Goal: Complete application form

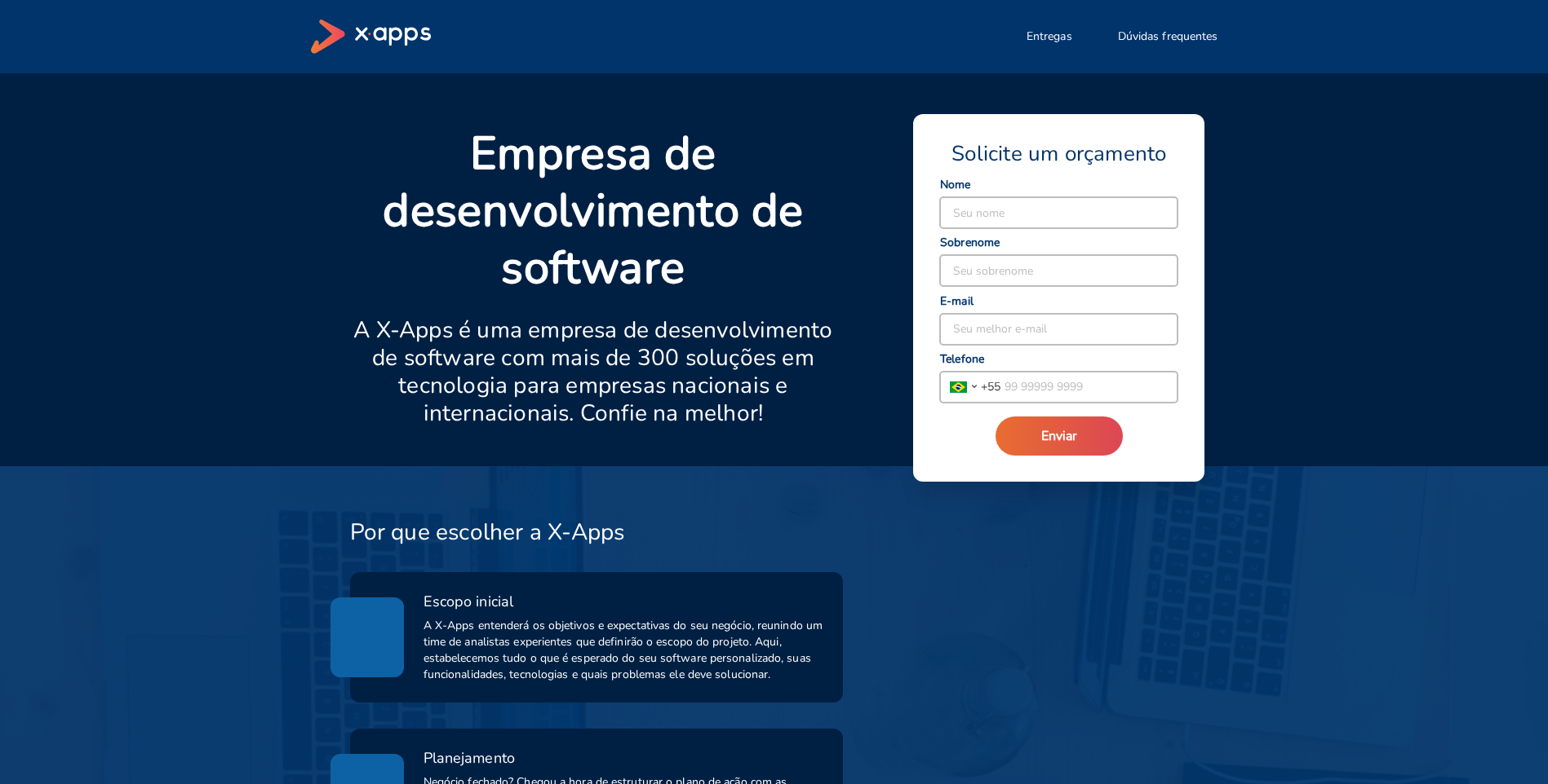
click at [979, 212] on input at bounding box center [1058, 213] width 237 height 31
type input "JÉSSICA"
type input "[PERSON_NAME]"
type input "[EMAIL_ADDRESS][DOMAIN_NAME]"
type input "55 11 94762 1232"
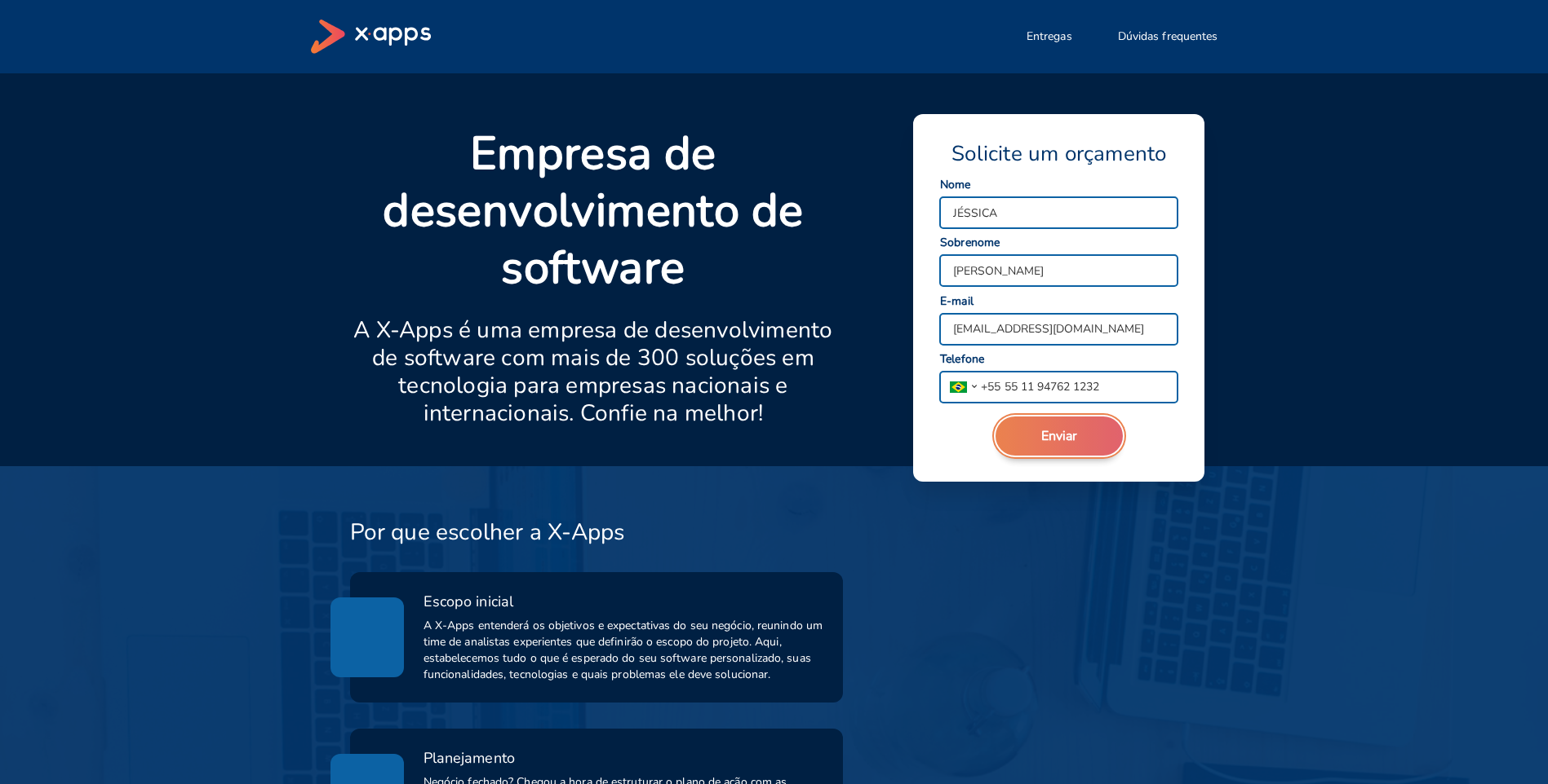
click at [1039, 436] on button "Enviar" at bounding box center [1059, 436] width 127 height 39
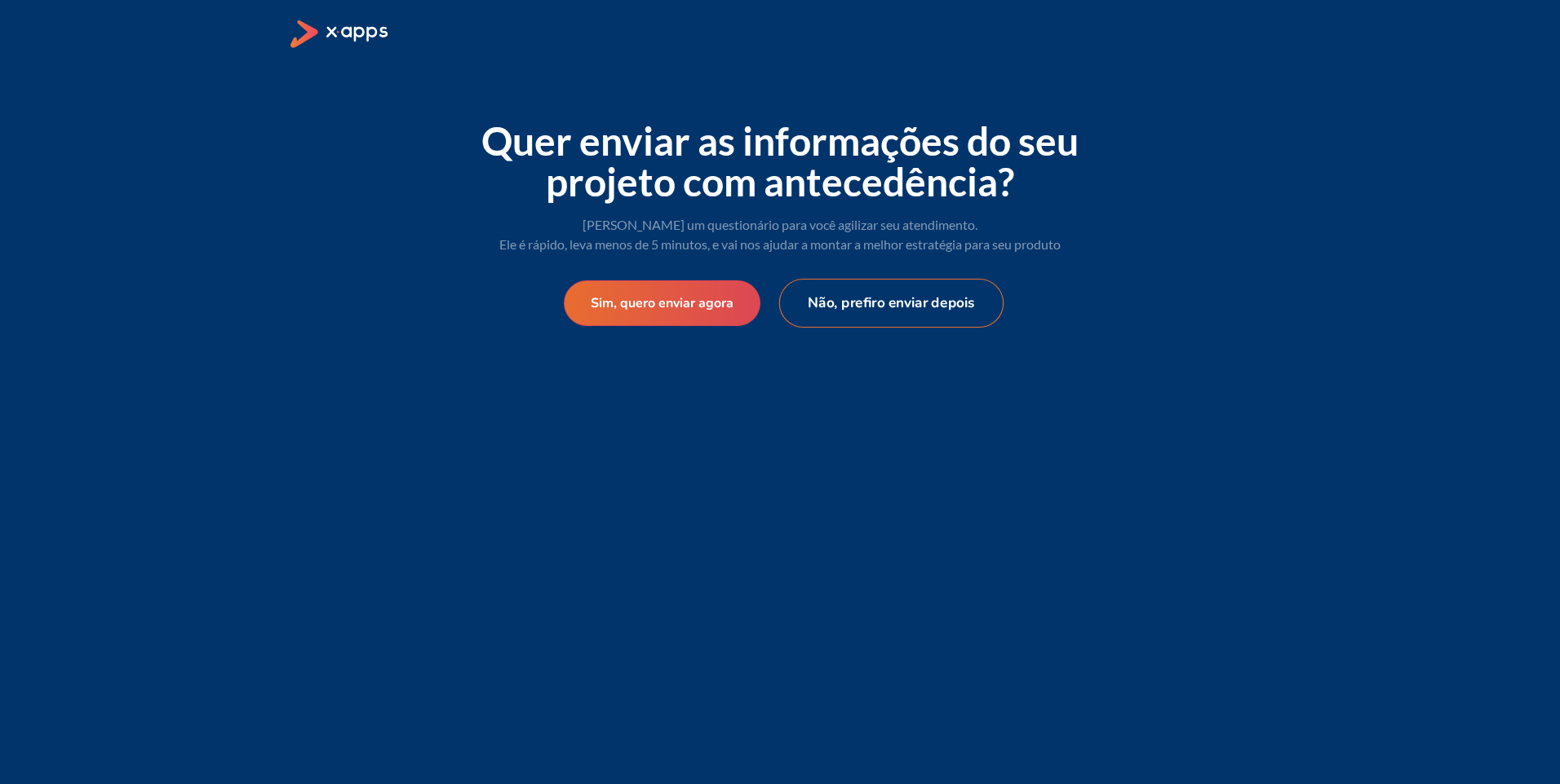
click at [885, 306] on button "Não, prefiro enviar depois" at bounding box center [892, 303] width 225 height 49
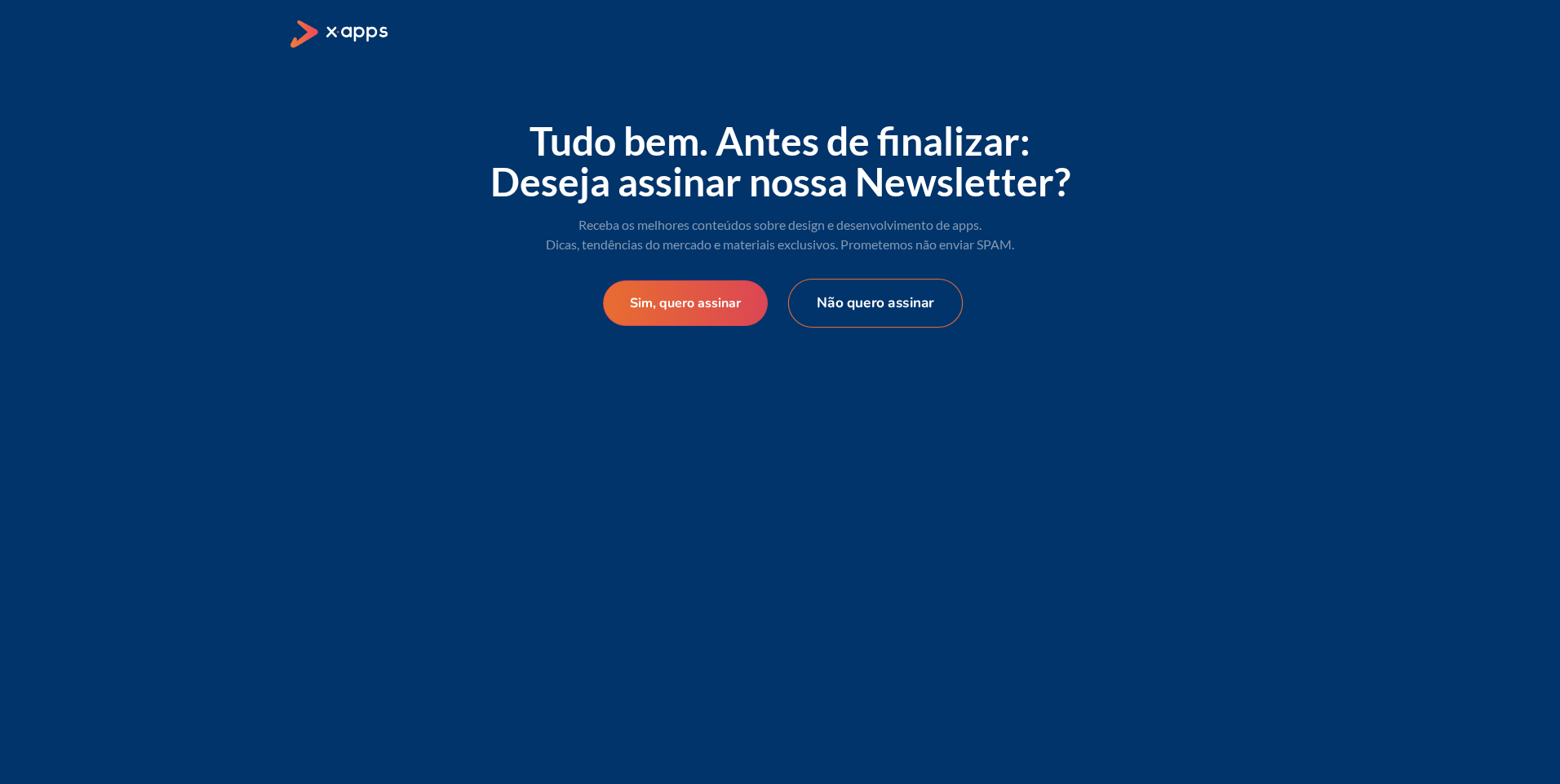
click at [838, 290] on button "Não quero assinar" at bounding box center [875, 303] width 174 height 49
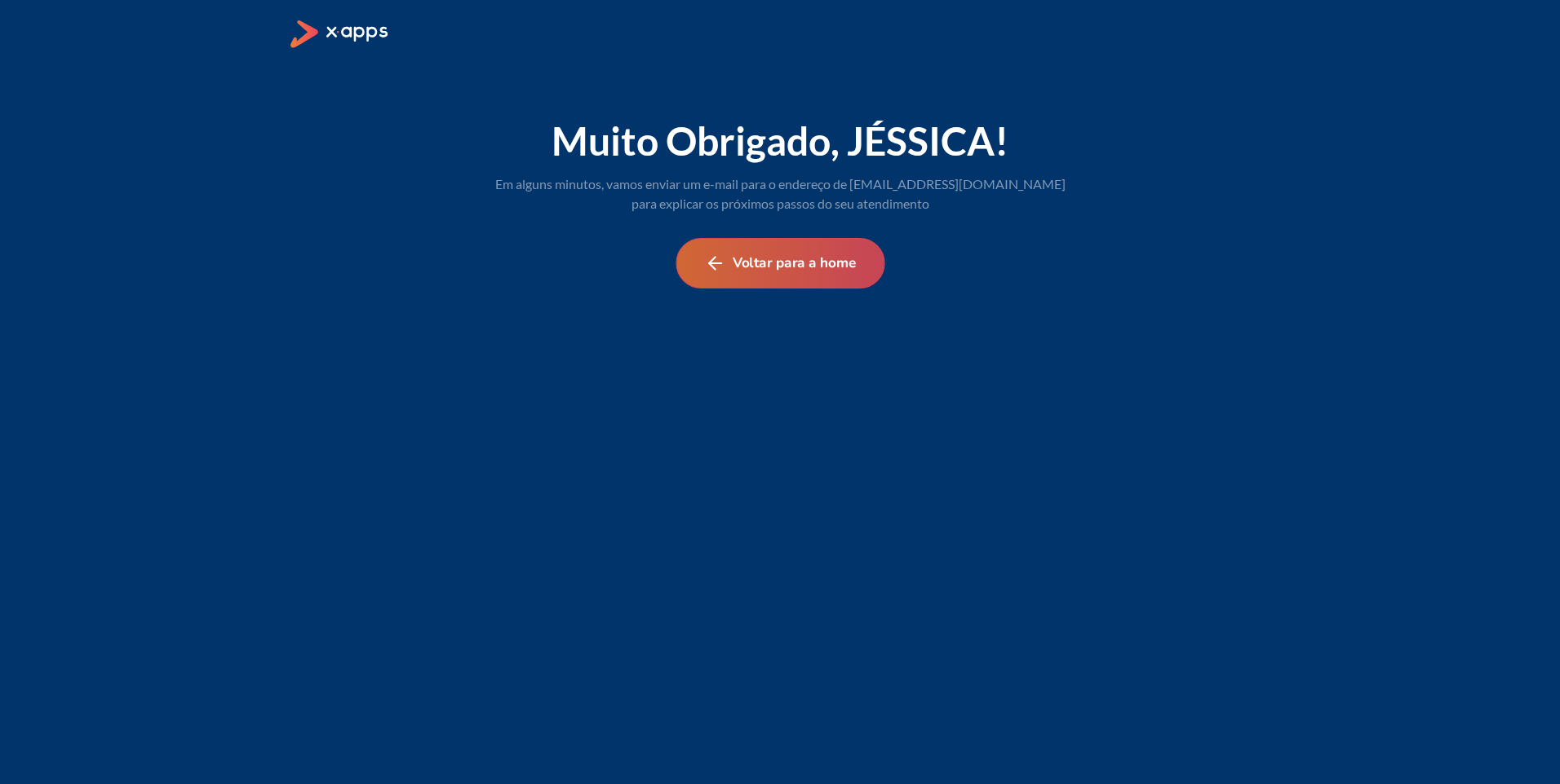
click at [813, 269] on button "Voltar para a home" at bounding box center [780, 263] width 209 height 51
